Goal: Information Seeking & Learning: Compare options

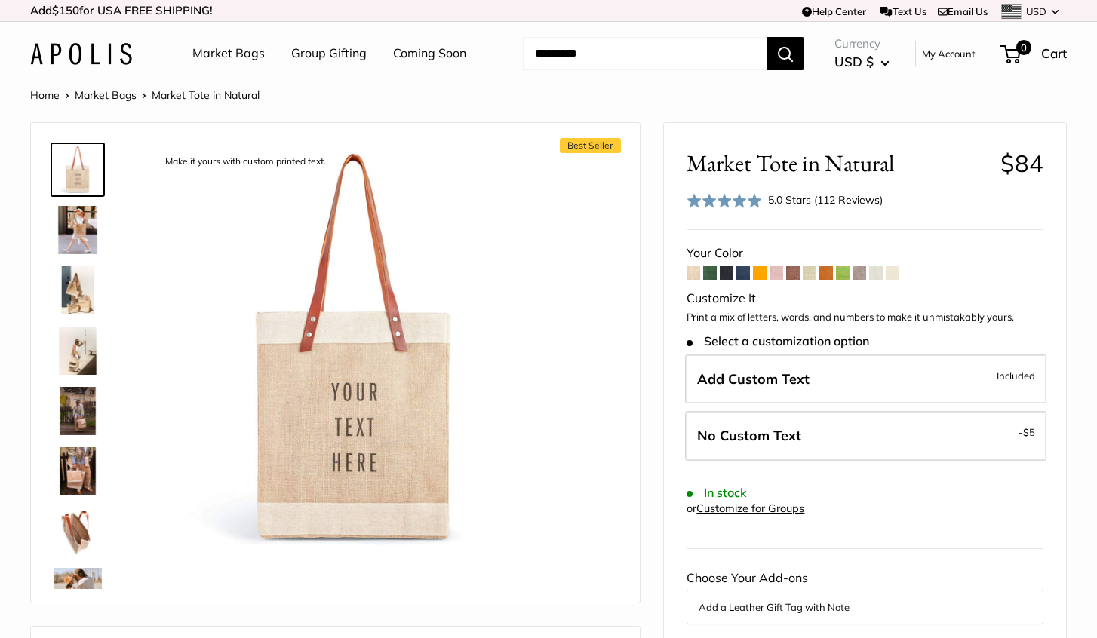
click at [727, 277] on span at bounding box center [727, 273] width 14 height 14
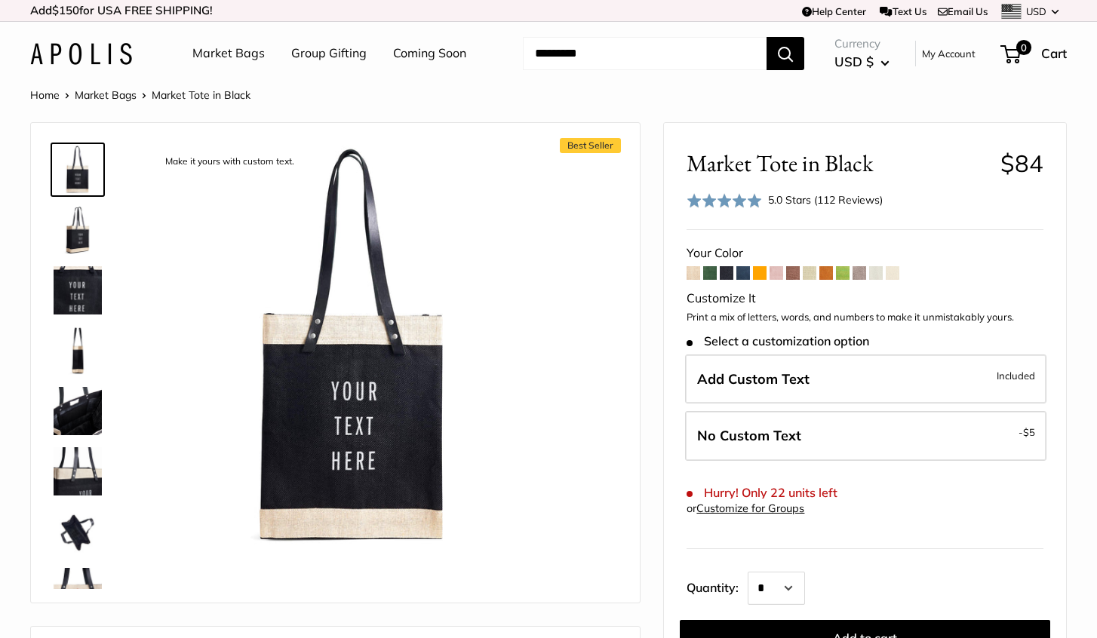
click at [880, 271] on span at bounding box center [876, 273] width 14 height 14
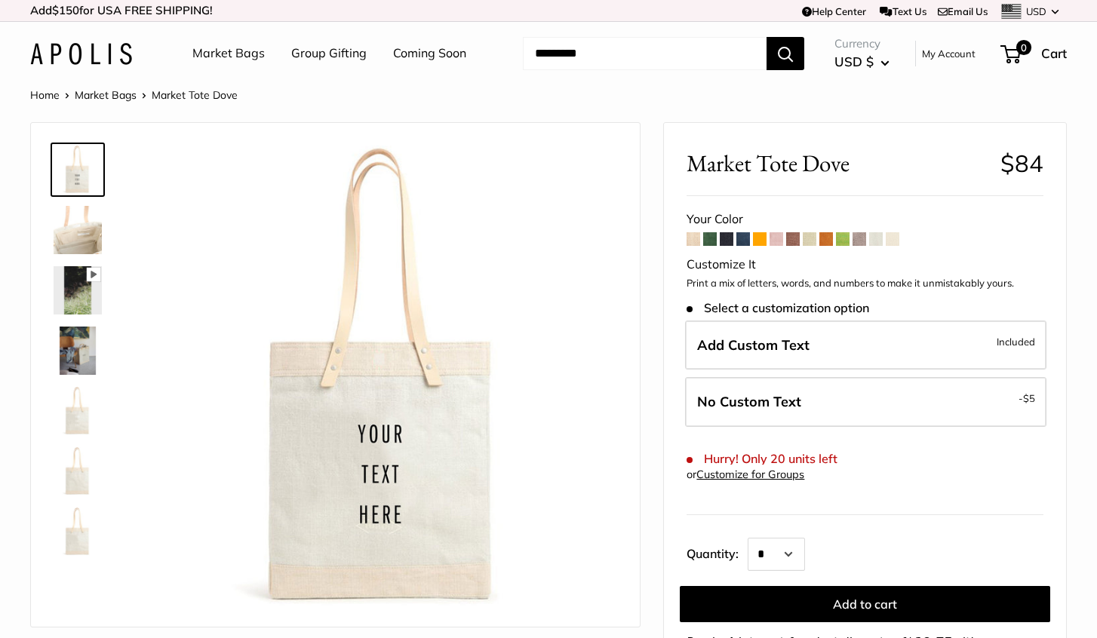
click at [795, 237] on span at bounding box center [793, 239] width 14 height 14
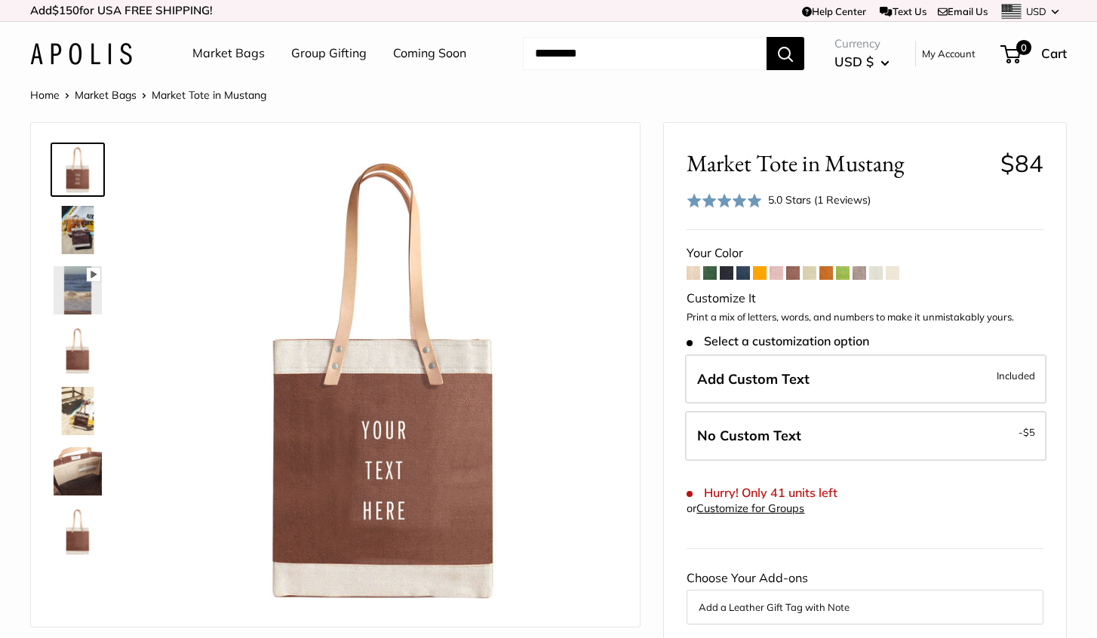
click at [728, 271] on span at bounding box center [727, 273] width 14 height 14
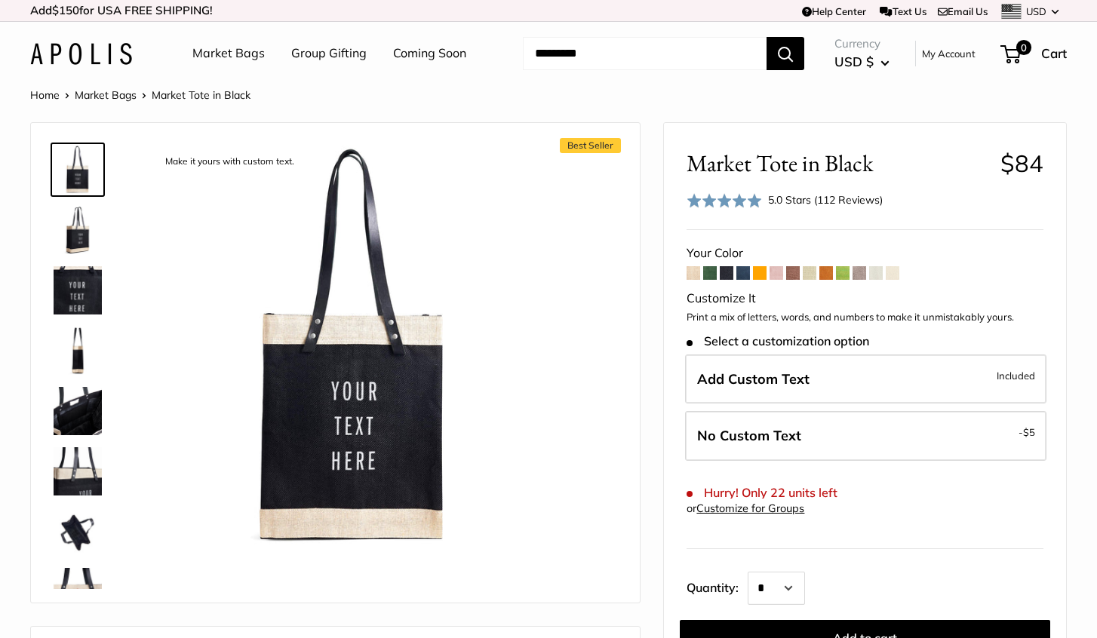
click at [696, 271] on span at bounding box center [694, 273] width 14 height 14
